Goal: Connect with others: Establish contact or relationships with other users

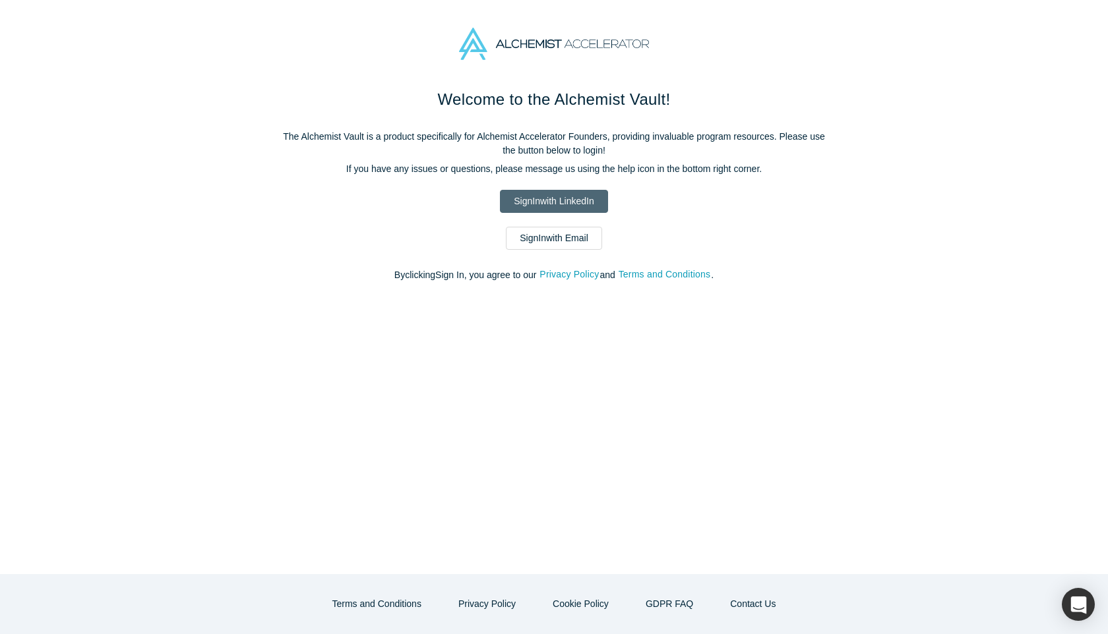
click at [567, 207] on link "Sign In with LinkedIn" at bounding box center [553, 201] width 107 height 23
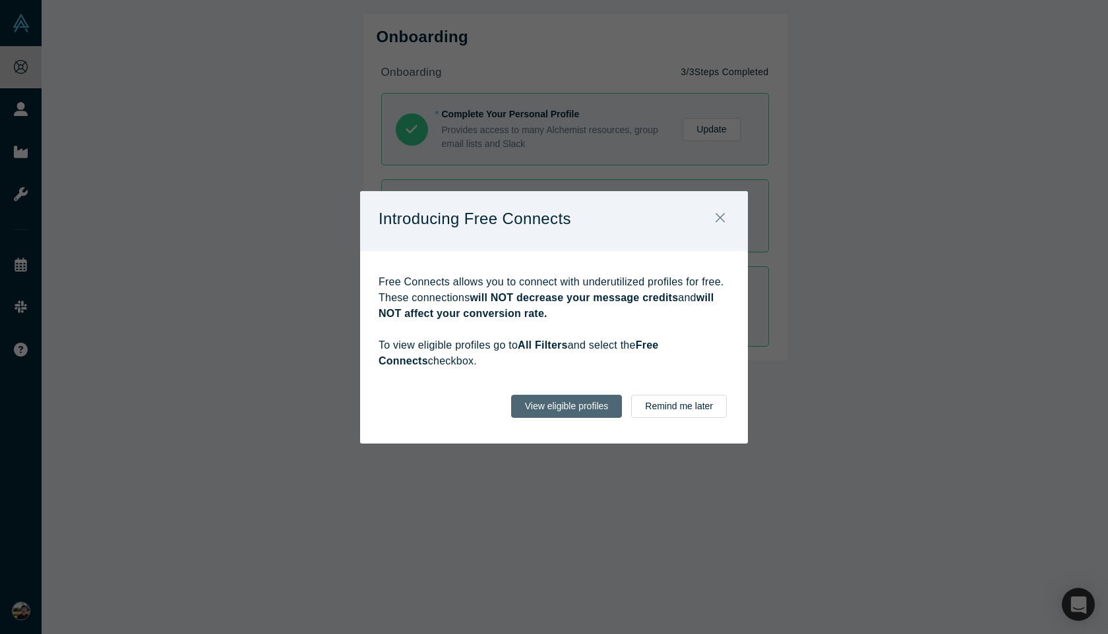
click at [601, 405] on button "View eligible profiles" at bounding box center [566, 406] width 111 height 23
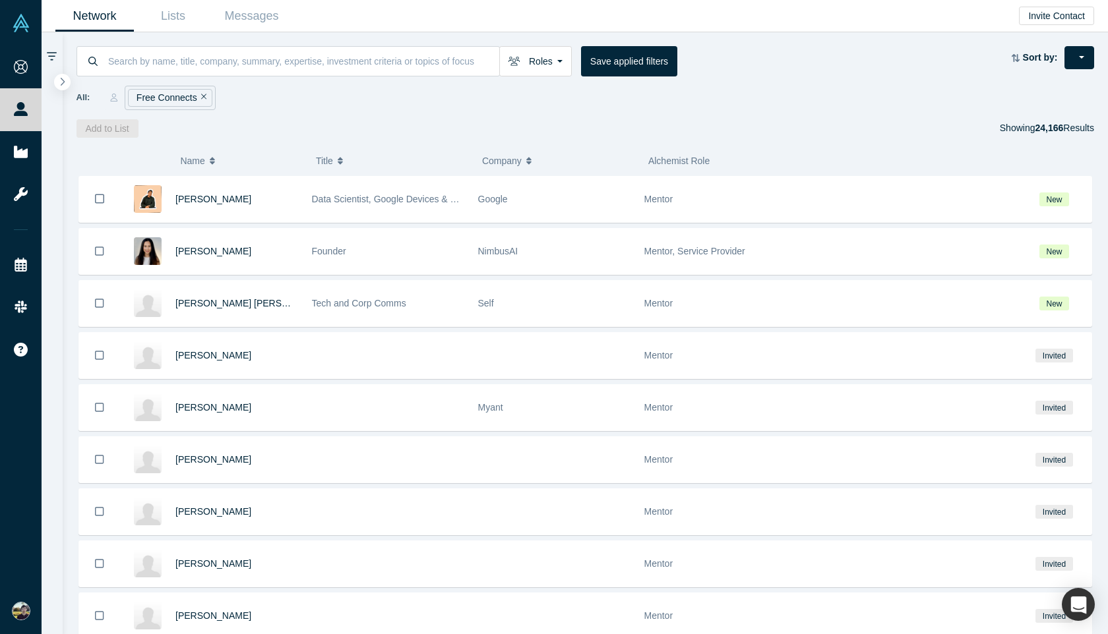
click at [395, 100] on div "All: Free Connects" at bounding box center [585, 98] width 1018 height 24
